Goal: Task Accomplishment & Management: Complete application form

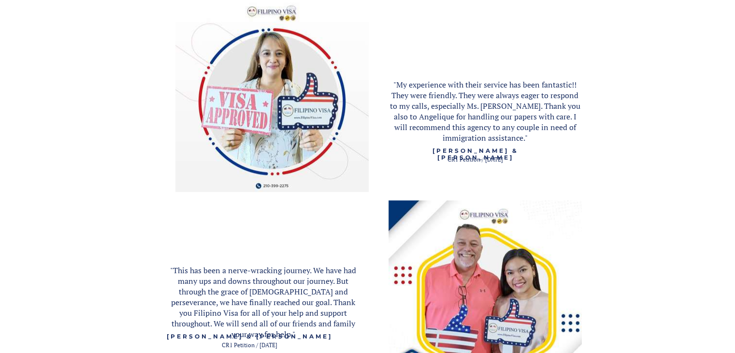
scroll to position [999, 0]
